Goal: Information Seeking & Learning: Find specific fact

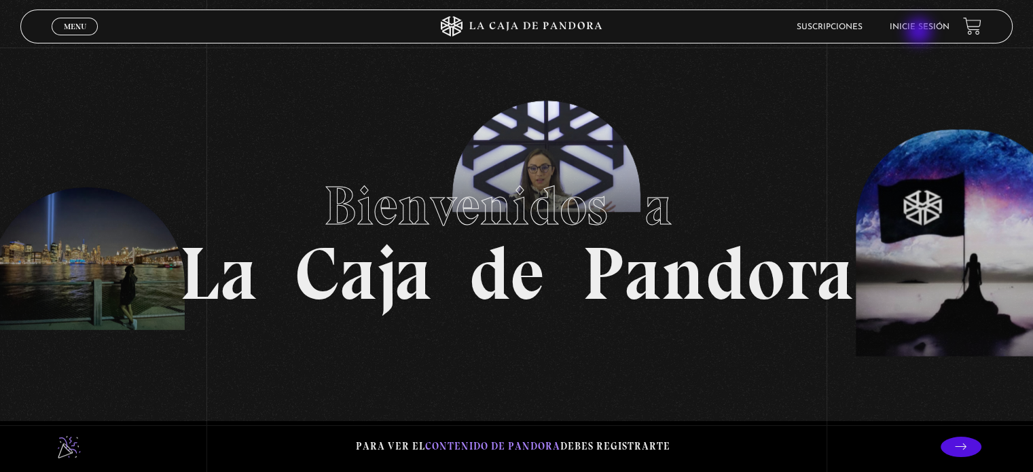
click at [920, 33] on li "Inicie sesión" at bounding box center [920, 26] width 60 height 21
click at [918, 24] on link "Inicie sesión" at bounding box center [920, 27] width 60 height 8
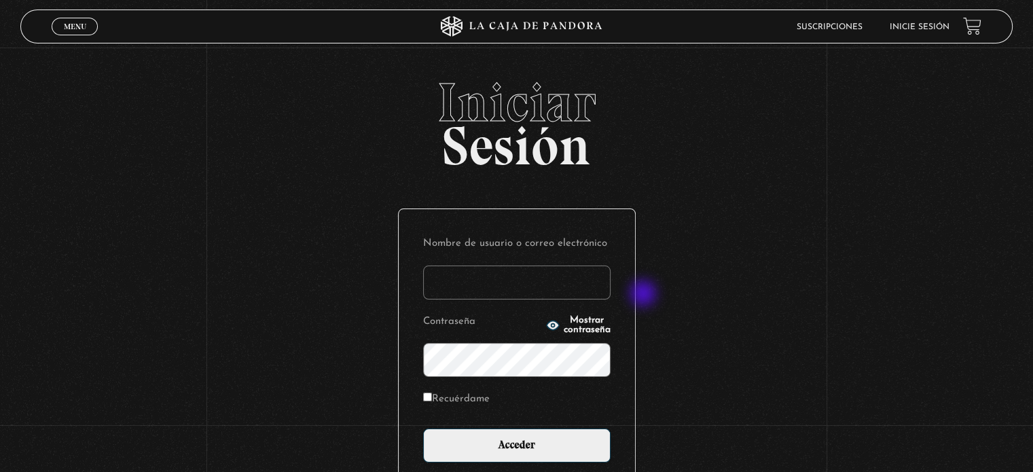
type input "s.pamgm@yahoo.com"
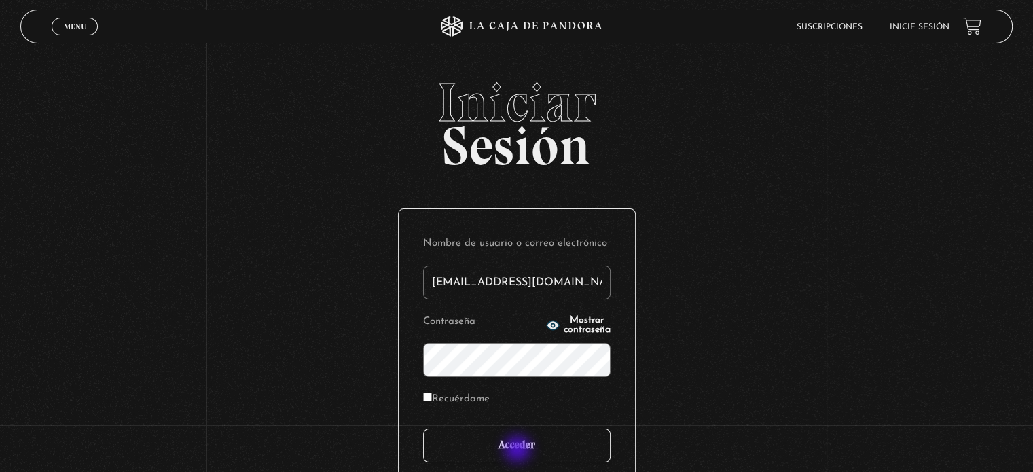
click at [519, 450] on input "Acceder" at bounding box center [516, 446] width 187 height 34
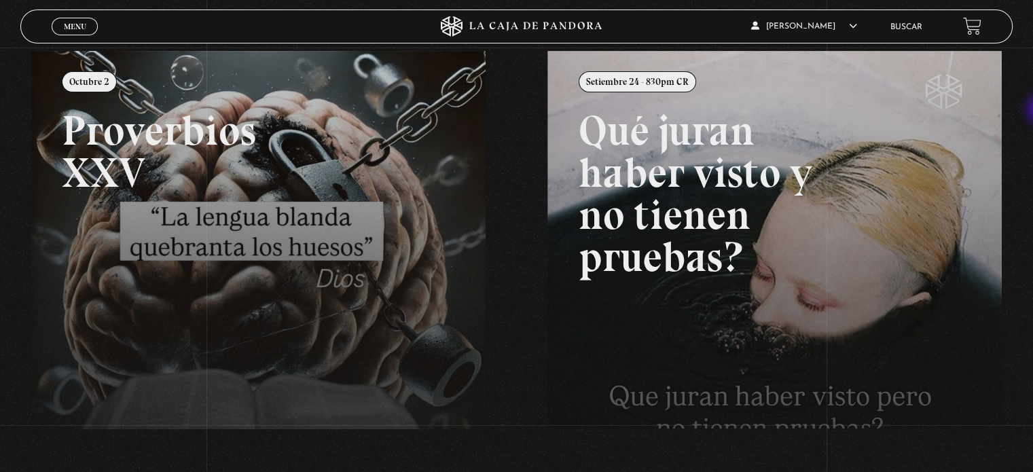
scroll to position [158, 0]
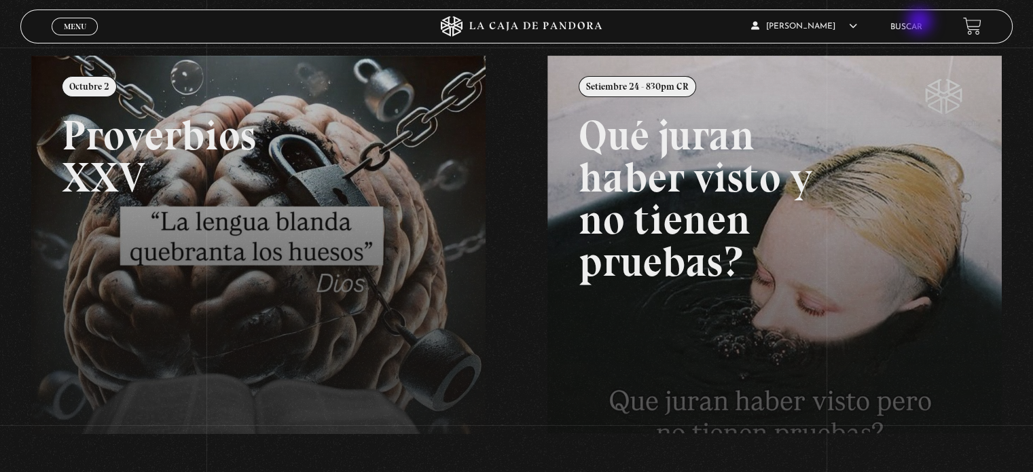
click at [921, 23] on link "Buscar" at bounding box center [906, 27] width 32 height 8
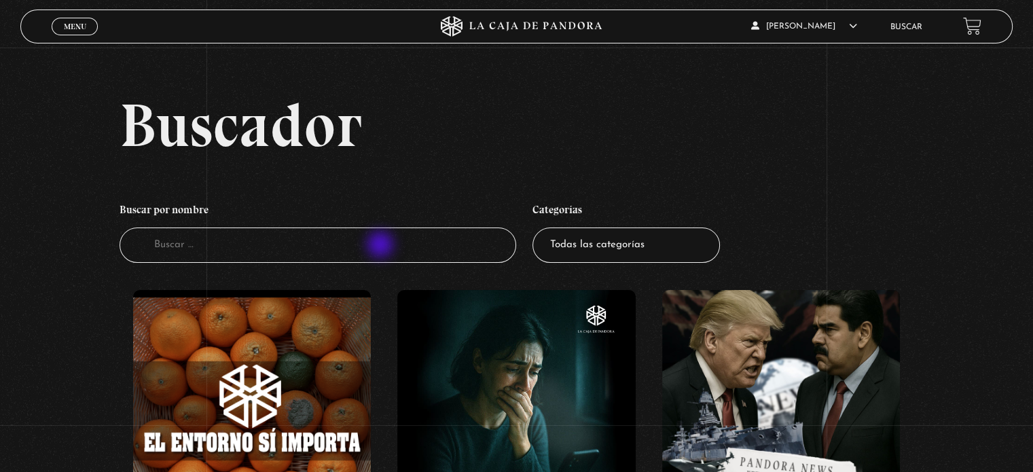
click at [382, 246] on input "Buscador" at bounding box center [318, 246] width 397 height 36
type input "proverbios"
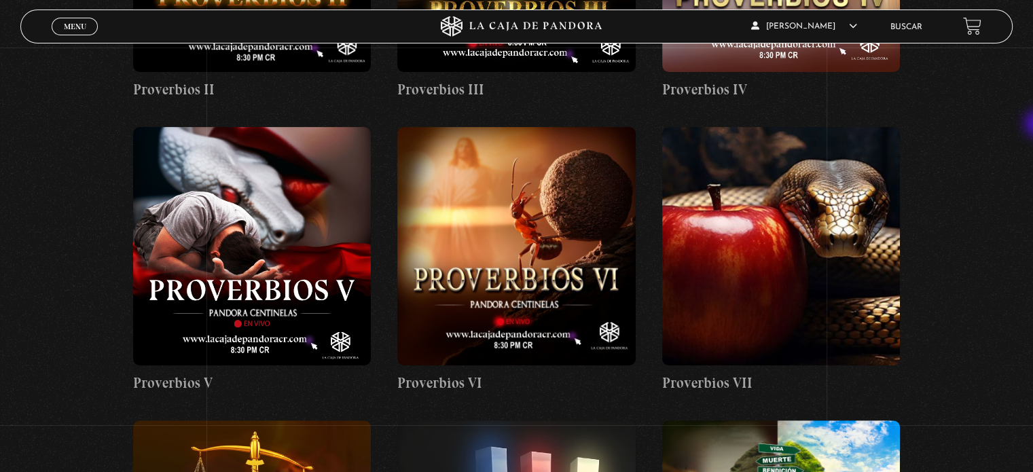
scroll to position [481, 0]
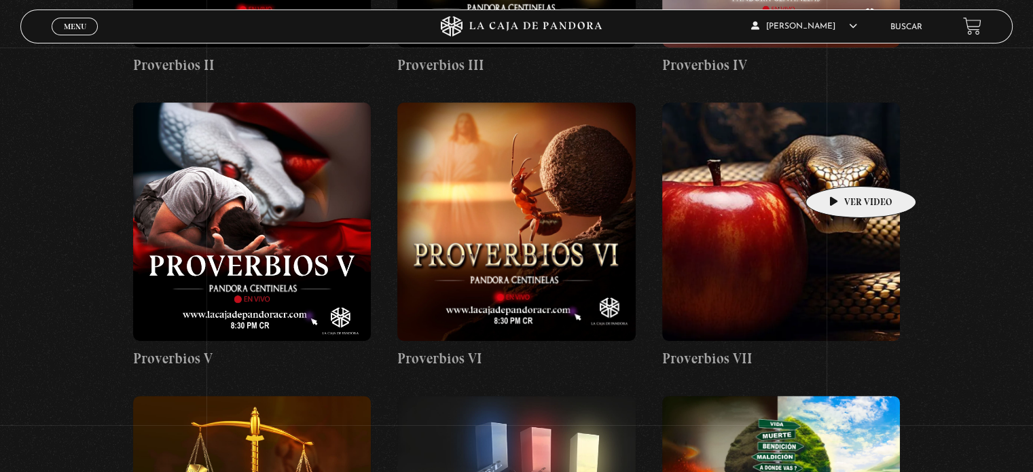
click at [840, 166] on figure at bounding box center [781, 222] width 238 height 238
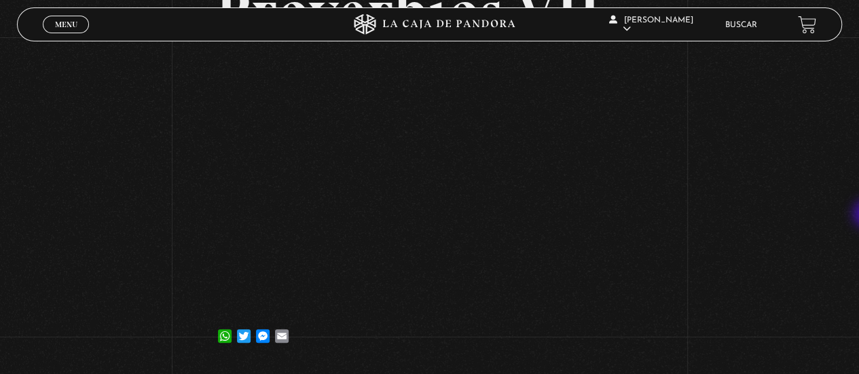
scroll to position [134, 0]
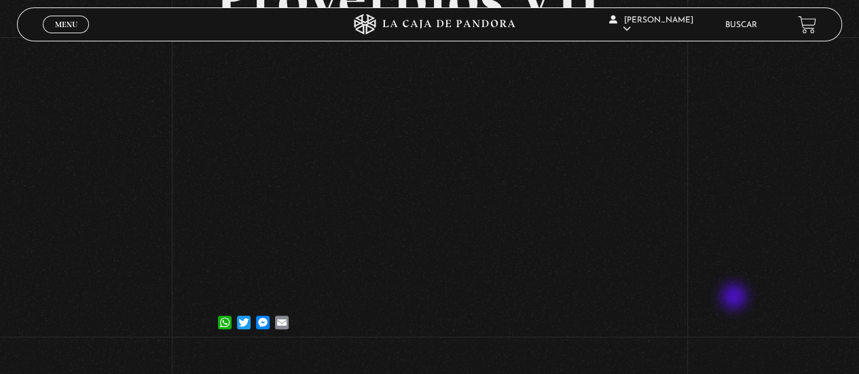
click at [736, 298] on div "Volver 7 mayo, 2024 Proverbios VII WhatsApp Twitter Messenger Email" at bounding box center [429, 128] width 859 height 451
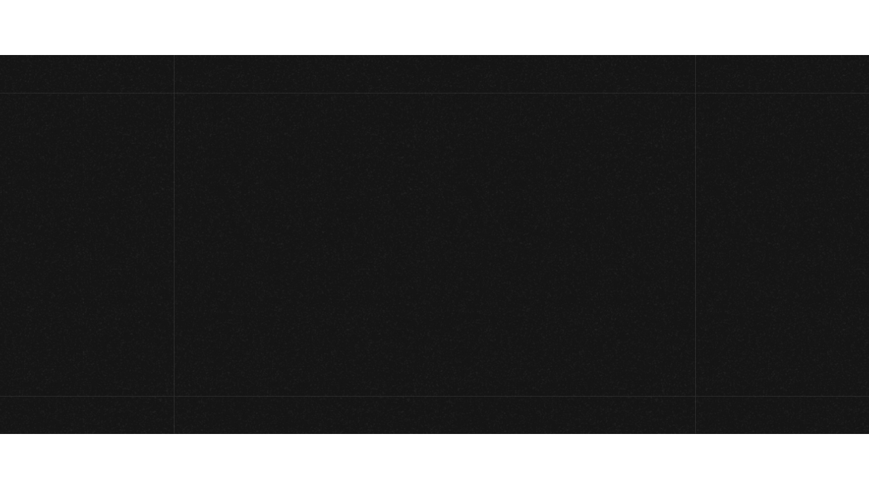
scroll to position [141, 0]
